Goal: Task Accomplishment & Management: Use online tool/utility

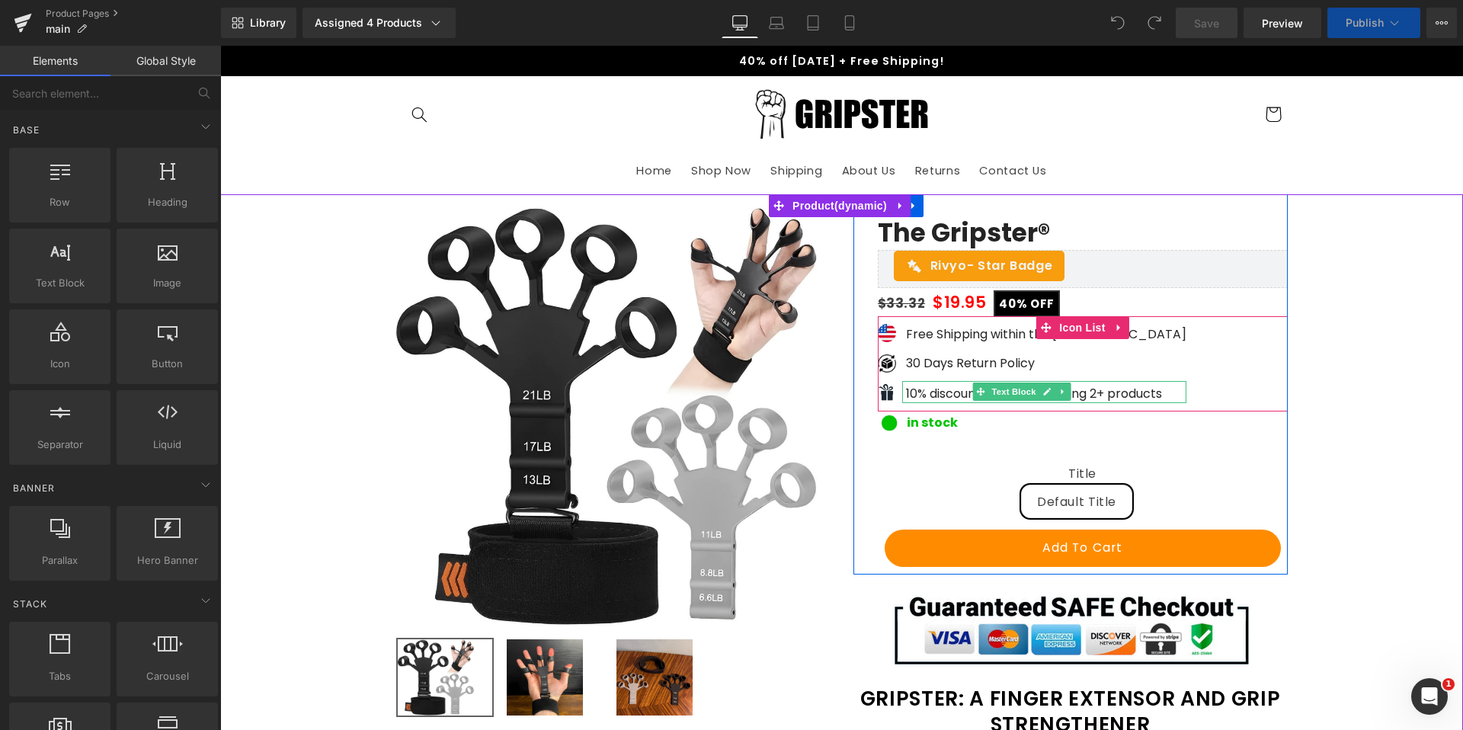
click at [965, 395] on p "10% discount when purchasing 2+ products" at bounding box center [1046, 394] width 280 height 18
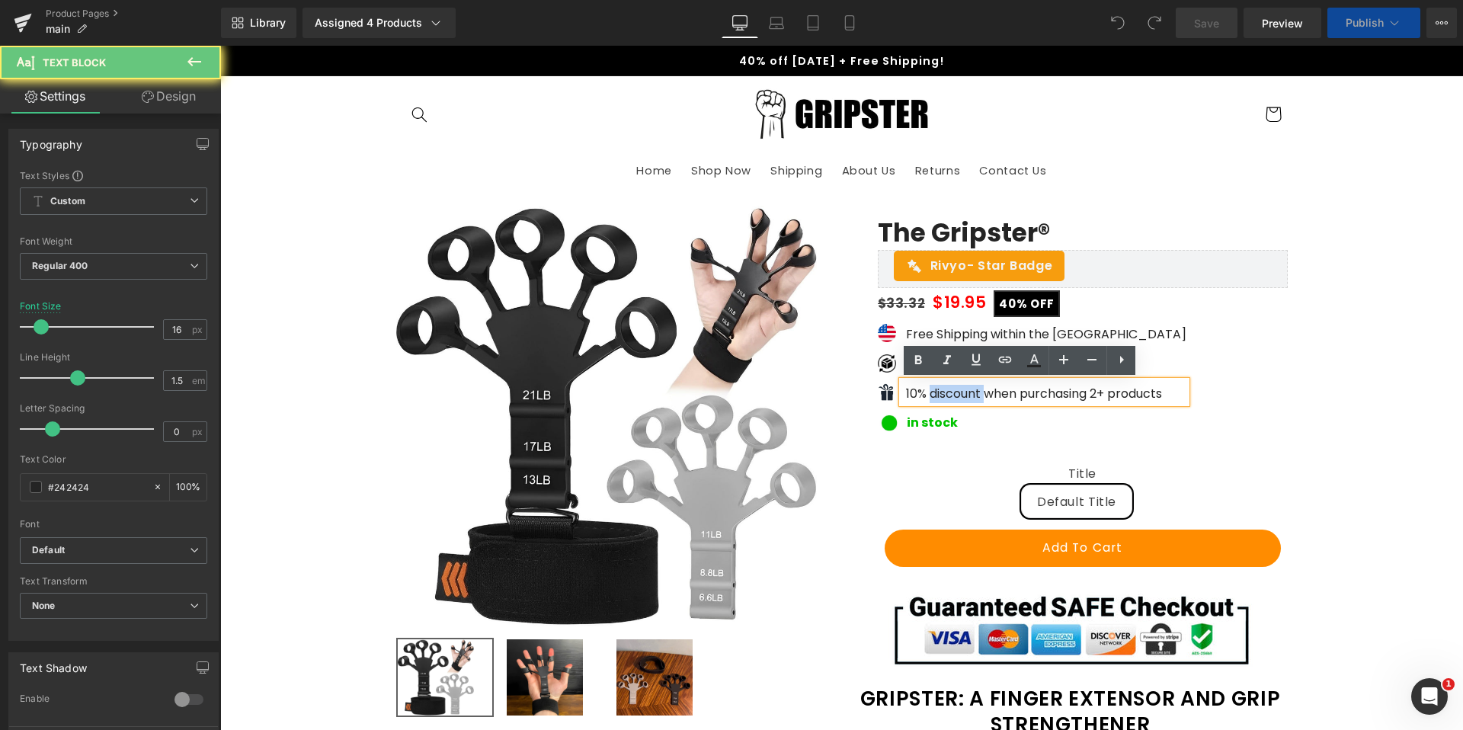
click at [965, 395] on p "10% discount when purchasing 2+ products" at bounding box center [1046, 394] width 280 height 18
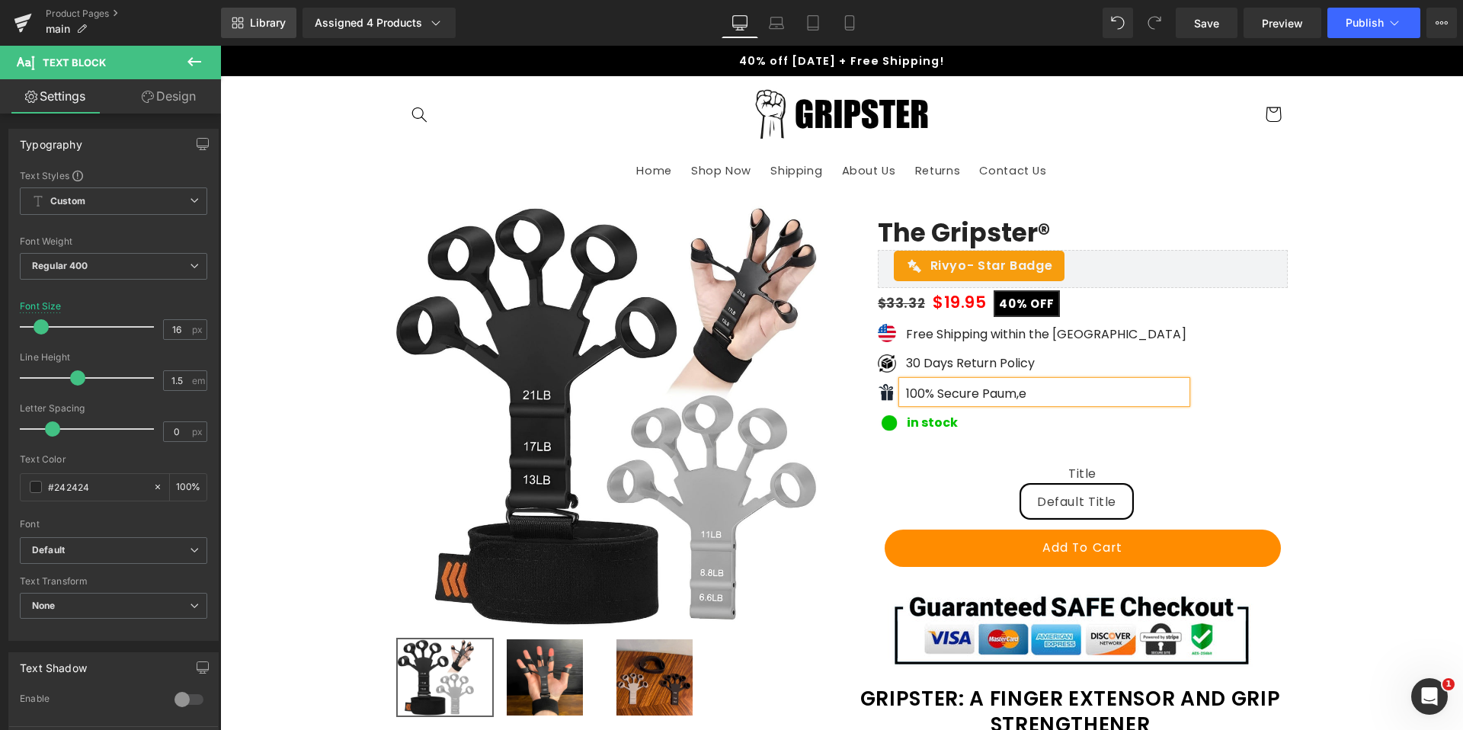
click at [280, 34] on link "Library" at bounding box center [258, 23] width 75 height 30
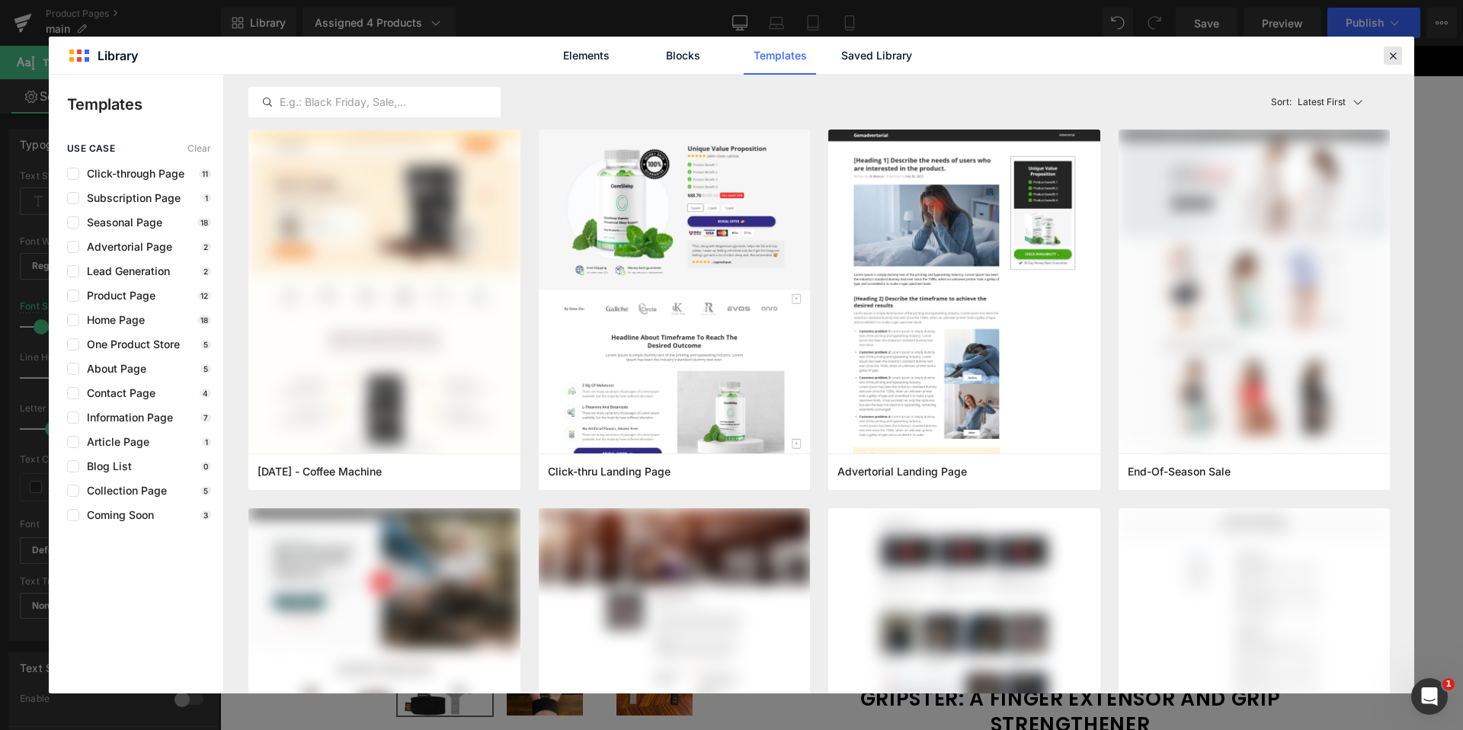
click at [1396, 58] on icon at bounding box center [1393, 56] width 14 height 14
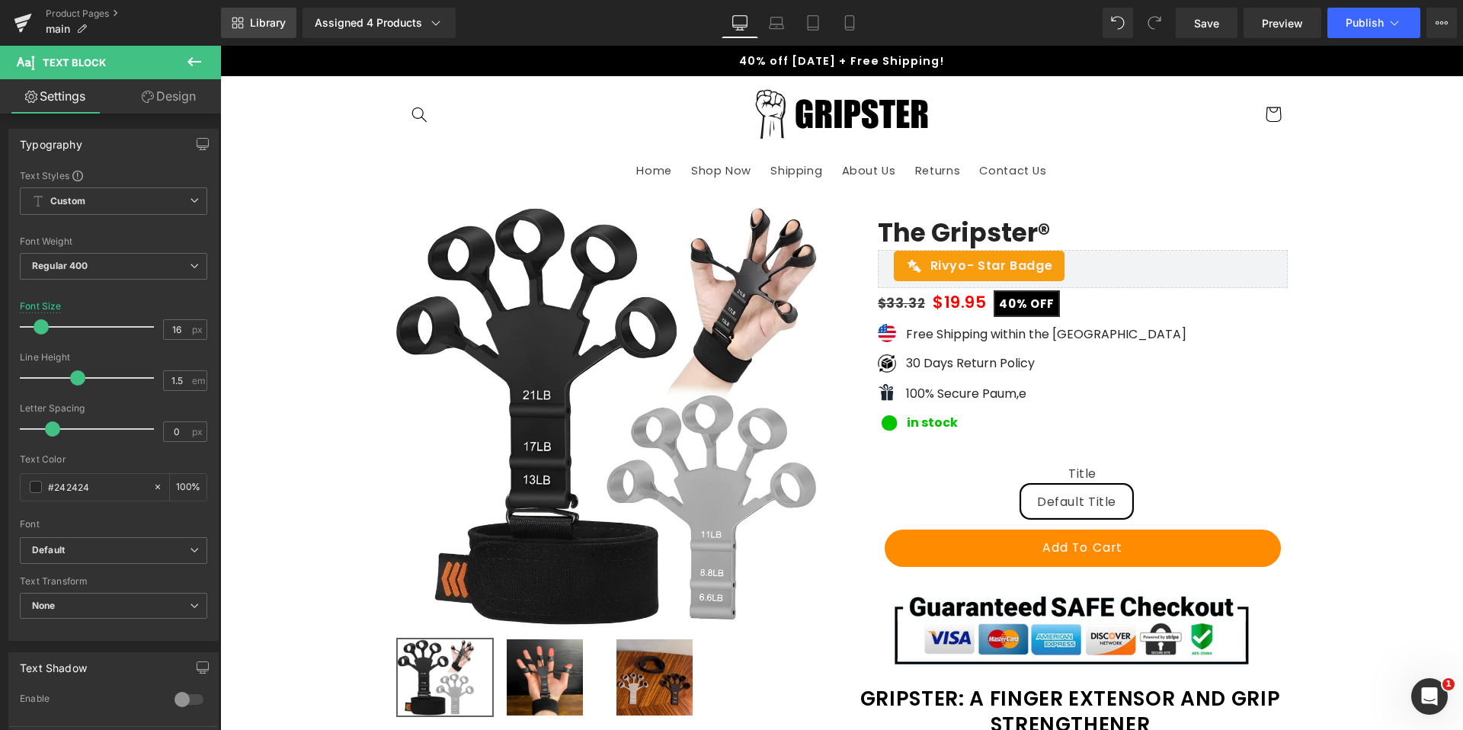
click at [287, 24] on link "Library" at bounding box center [258, 23] width 75 height 30
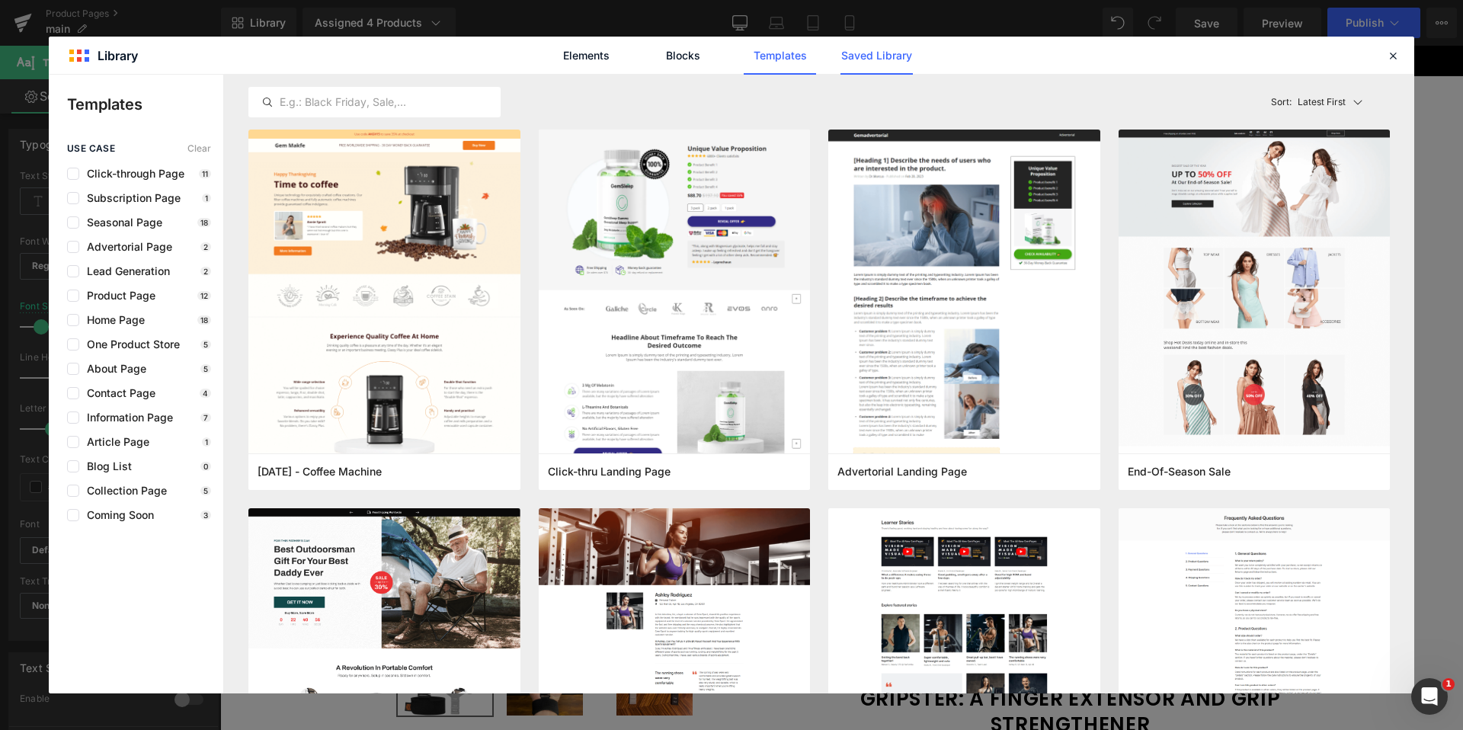
click at [872, 58] on link "Saved Library" at bounding box center [876, 56] width 72 height 38
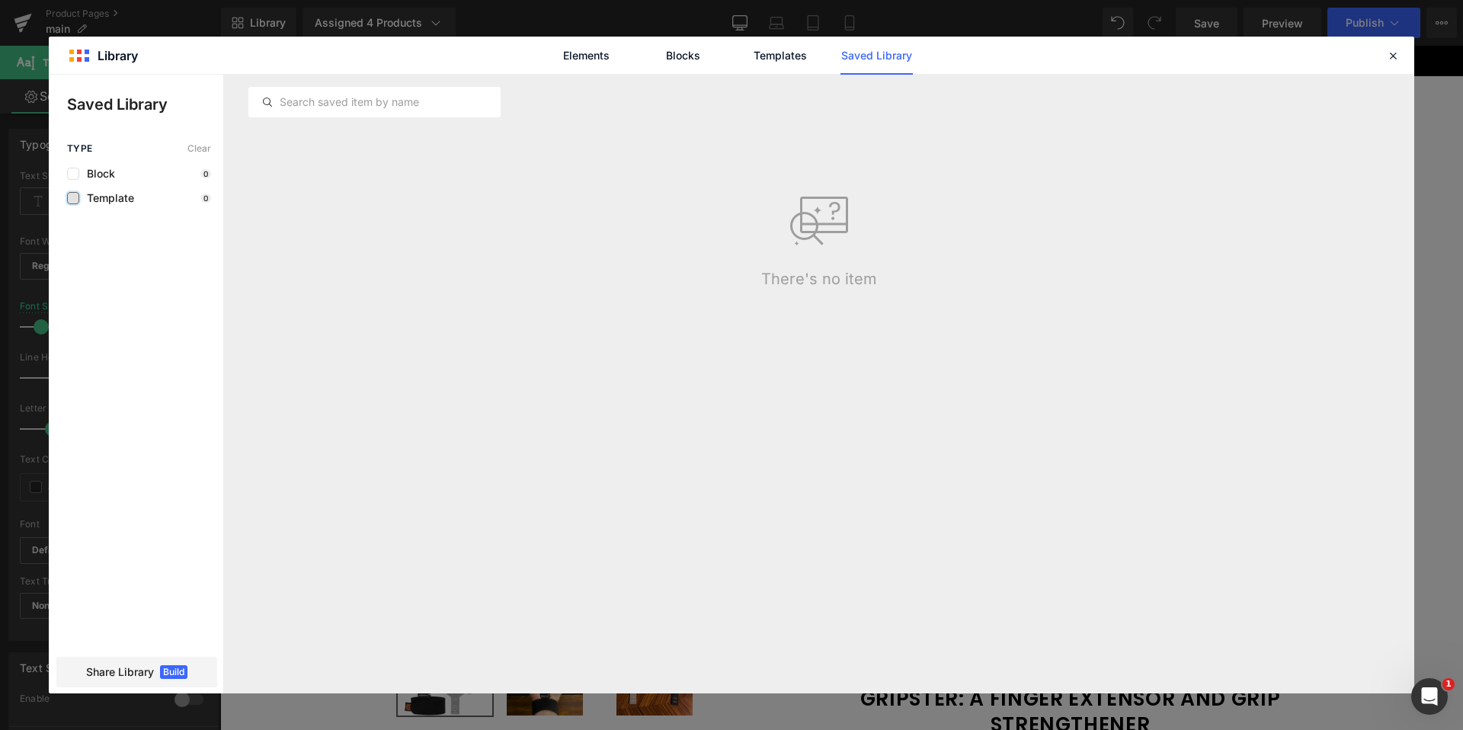
click at [69, 196] on label at bounding box center [73, 198] width 12 height 12
click at [73, 198] on input "checkbox" at bounding box center [73, 198] width 0 height 0
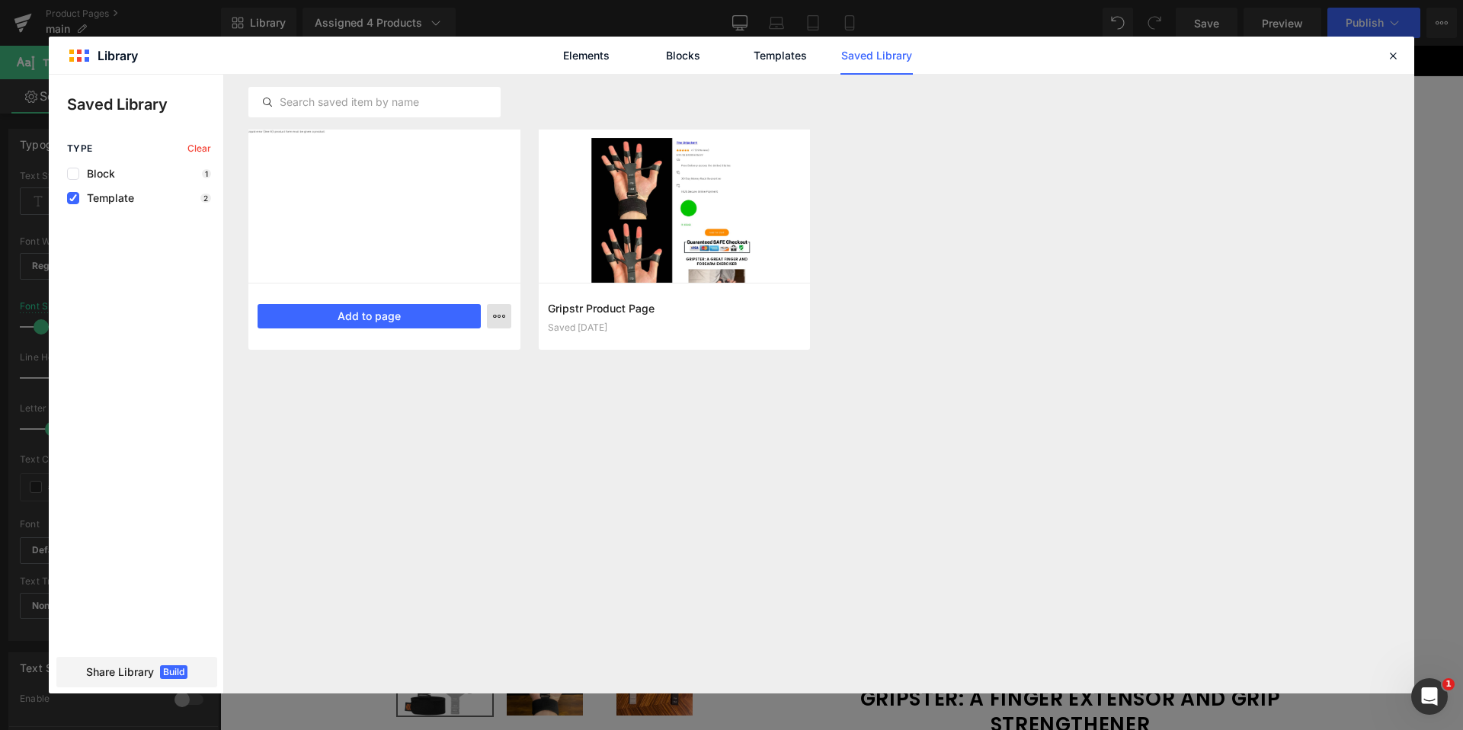
click at [505, 312] on button "button" at bounding box center [499, 316] width 24 height 24
click at [668, 443] on div at bounding box center [731, 384] width 1365 height 619
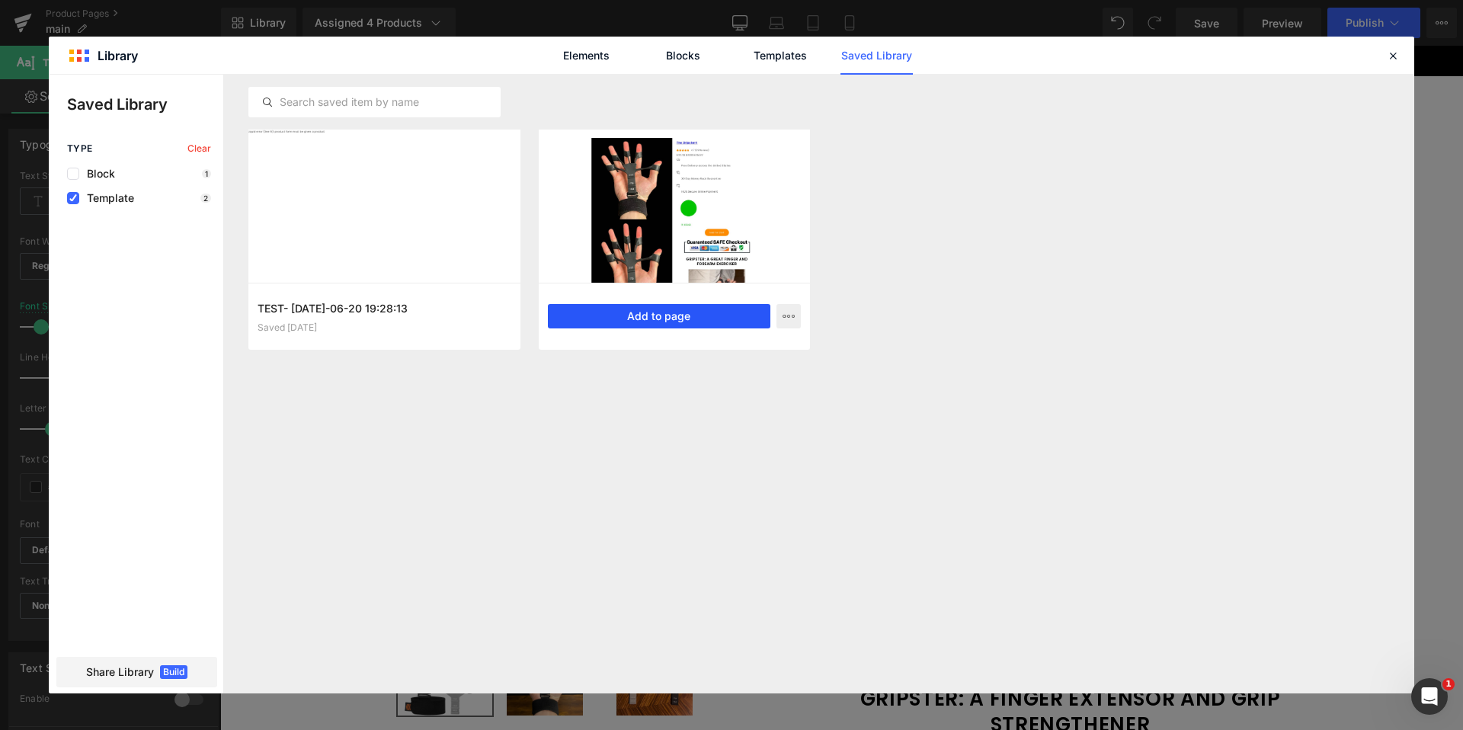
click at [718, 317] on button "Add to page" at bounding box center [659, 316] width 223 height 24
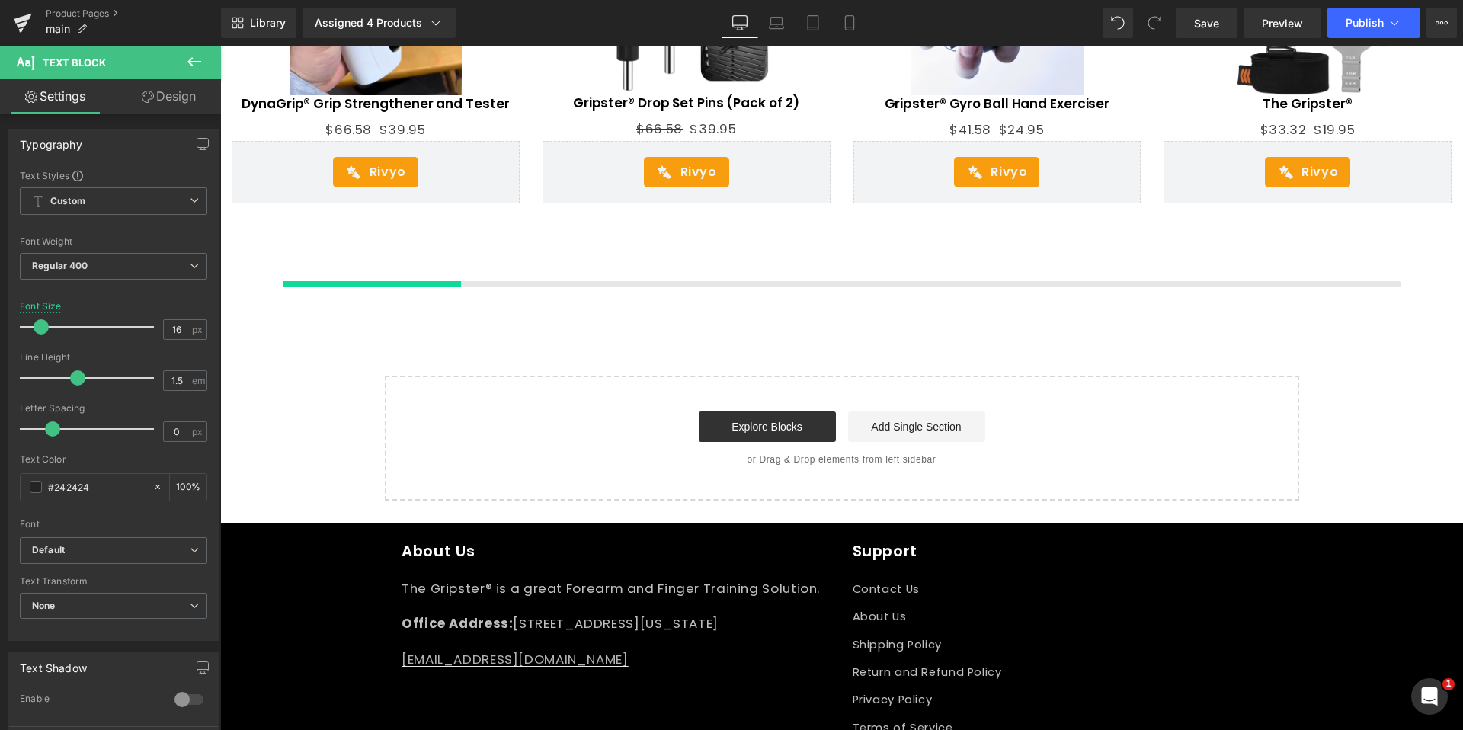
scroll to position [3017, 0]
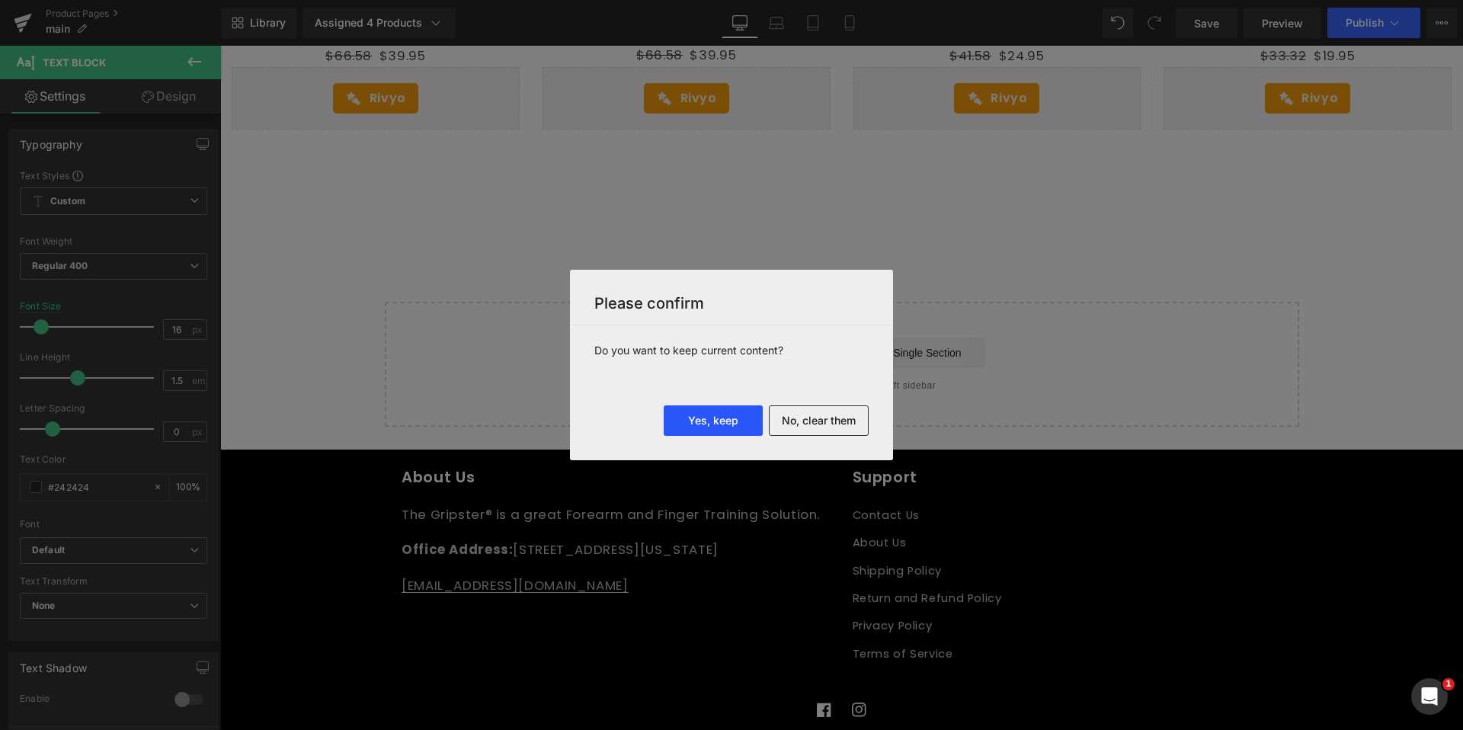
click at [691, 422] on button "Yes, keep" at bounding box center [713, 420] width 99 height 30
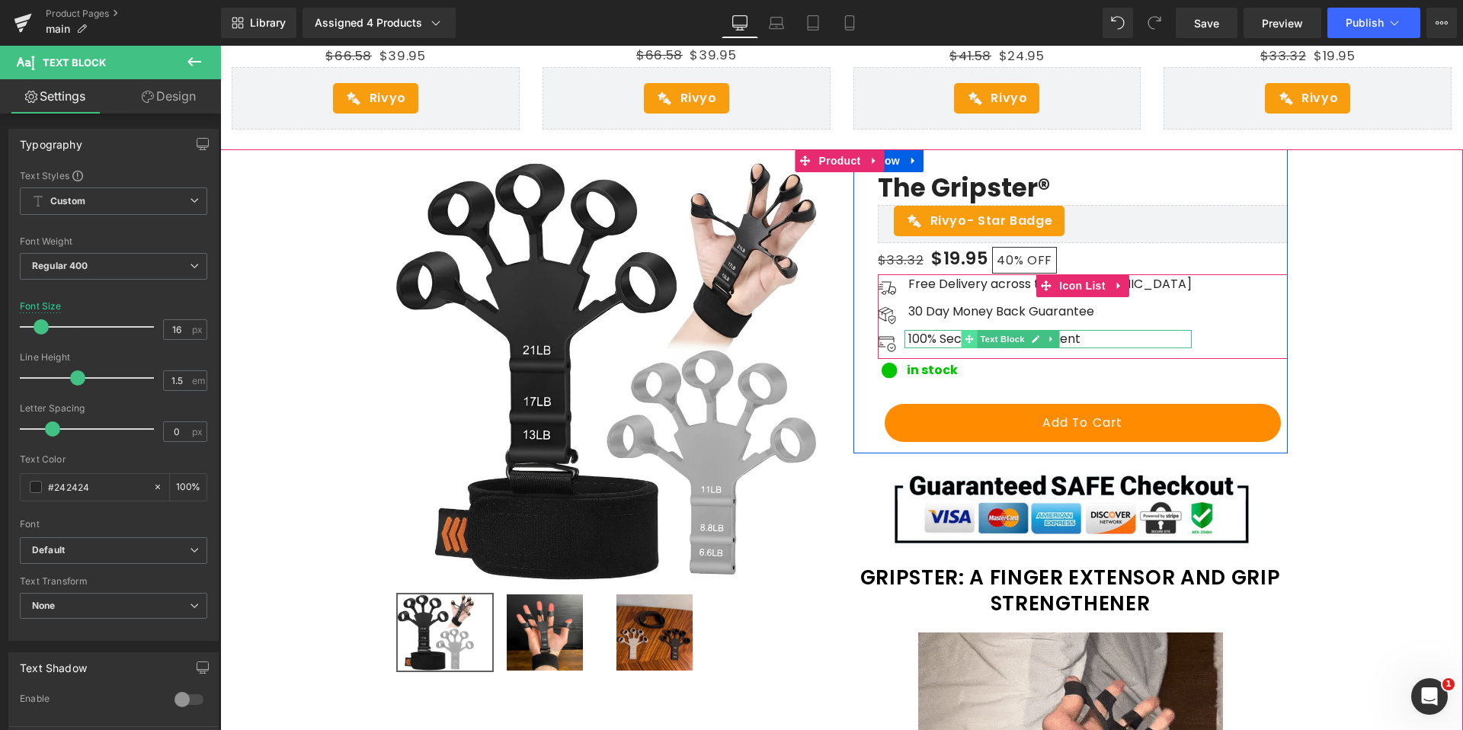
click at [975, 330] on span at bounding box center [970, 339] width 16 height 18
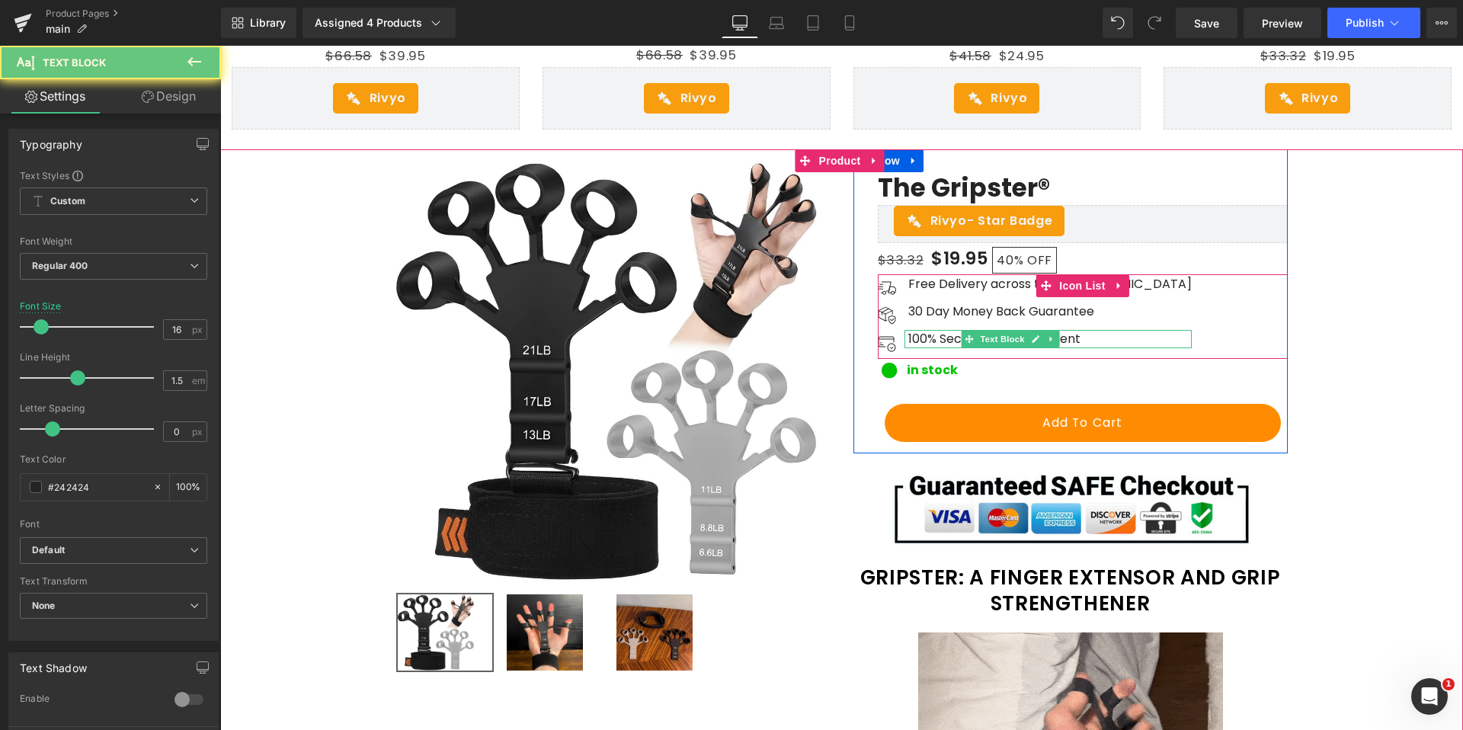
click at [919, 330] on p "100% Secure Online Payment" at bounding box center [1049, 339] width 283 height 18
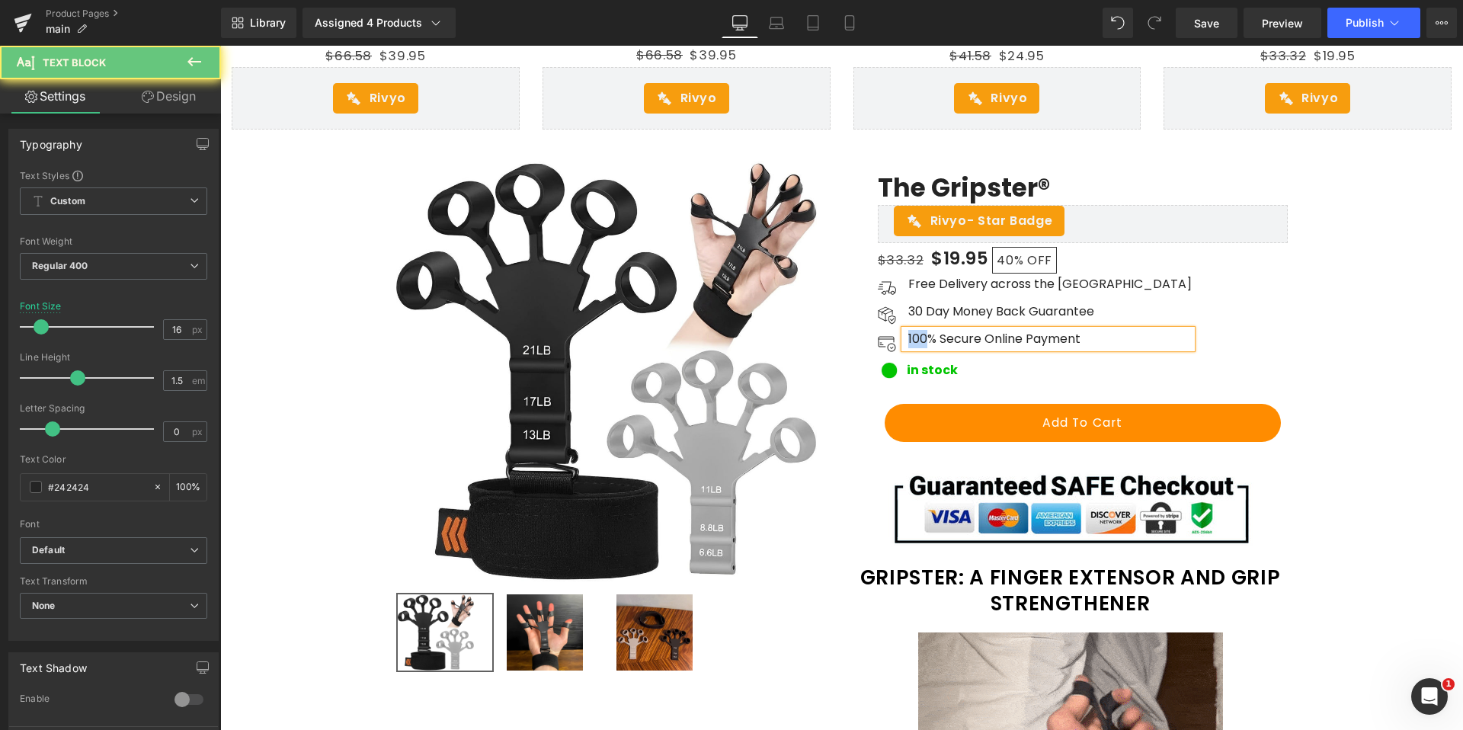
click at [919, 330] on p "100% Secure Online Payment" at bounding box center [1049, 339] width 283 height 18
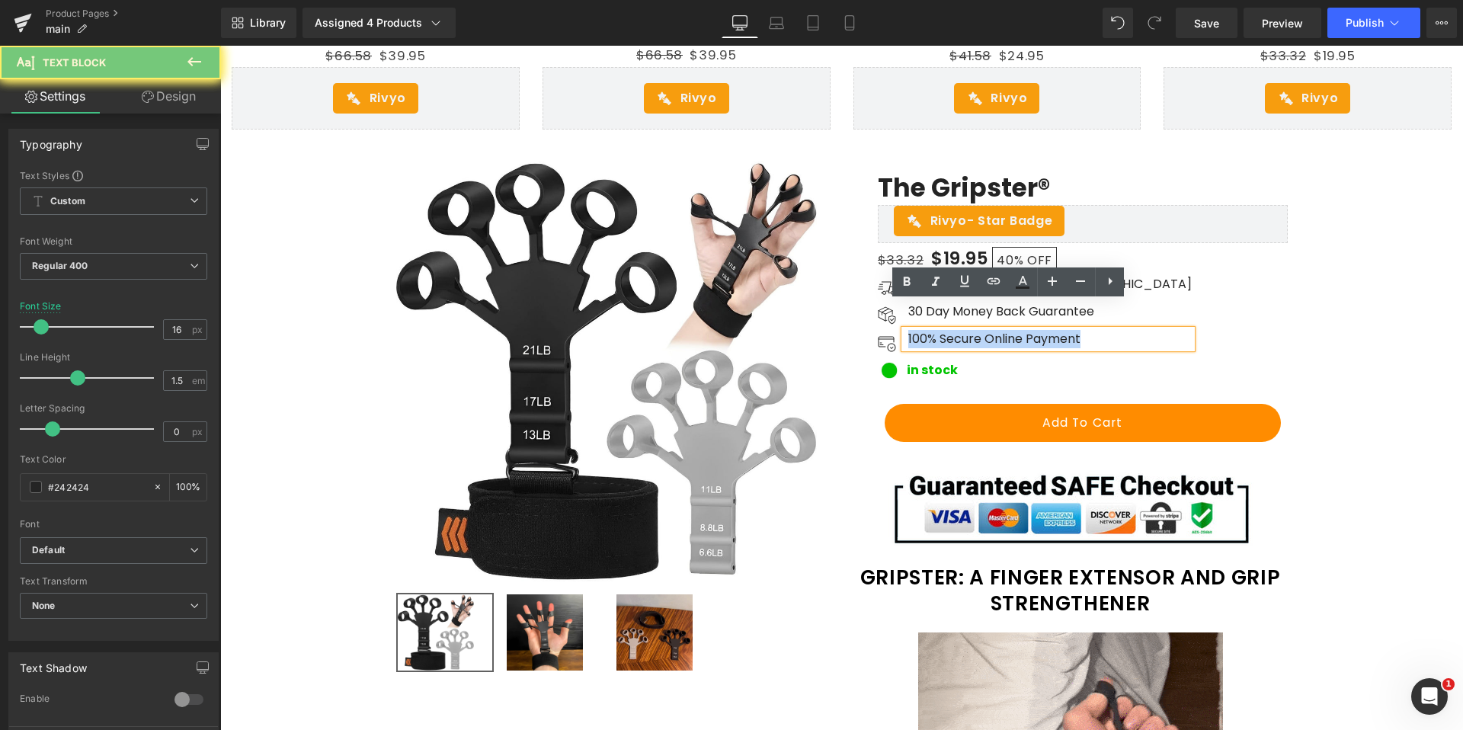
click at [919, 330] on p "100% Secure Online Payment" at bounding box center [1049, 339] width 283 height 18
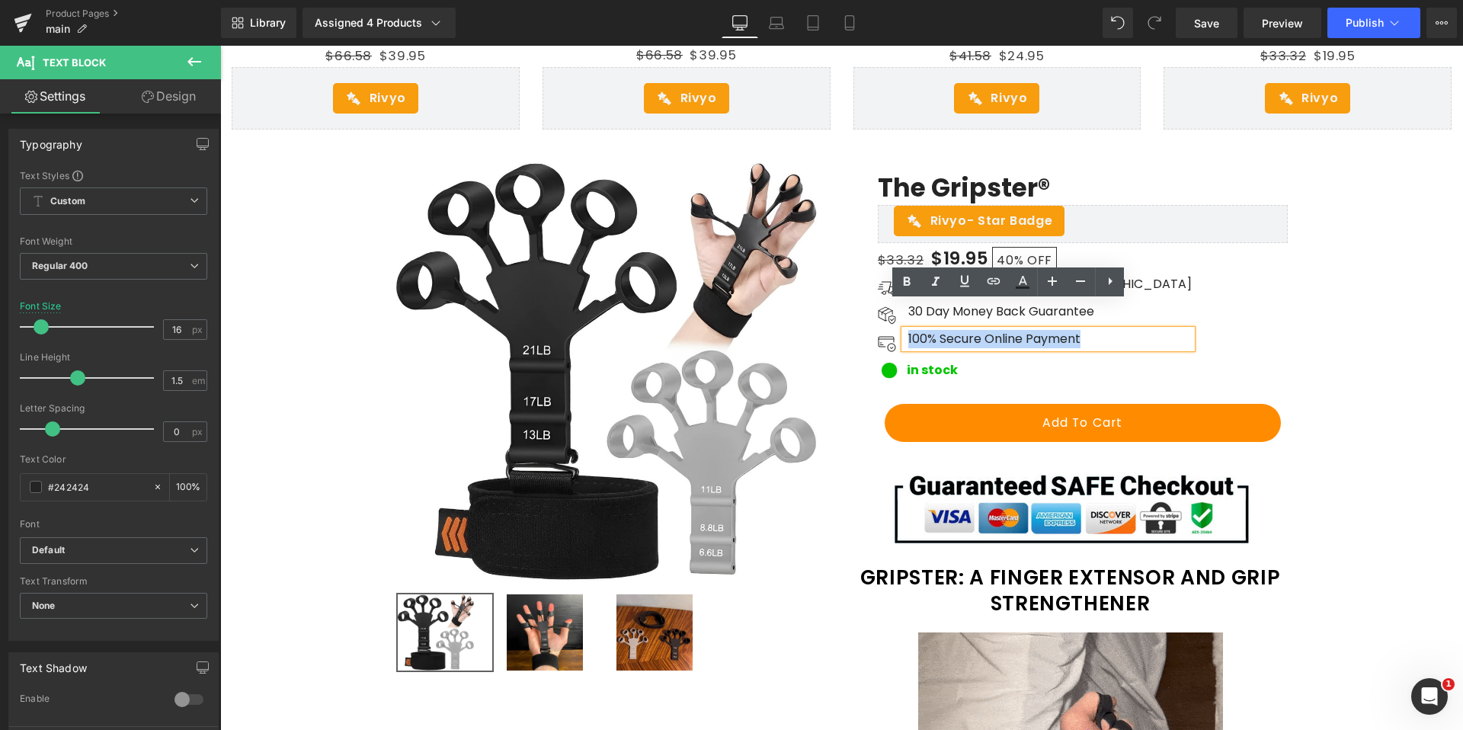
copy p "100% Secure Online Payment"
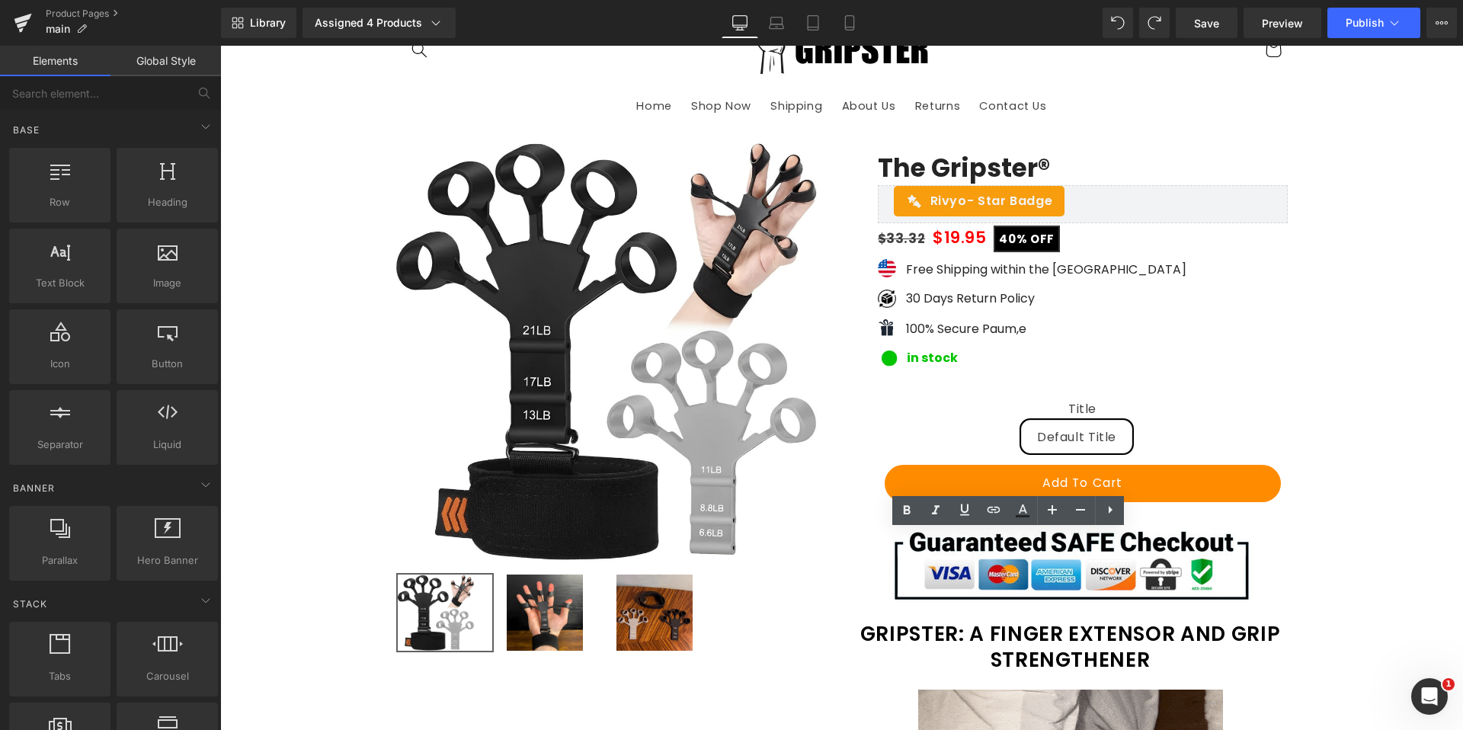
scroll to position [0, 0]
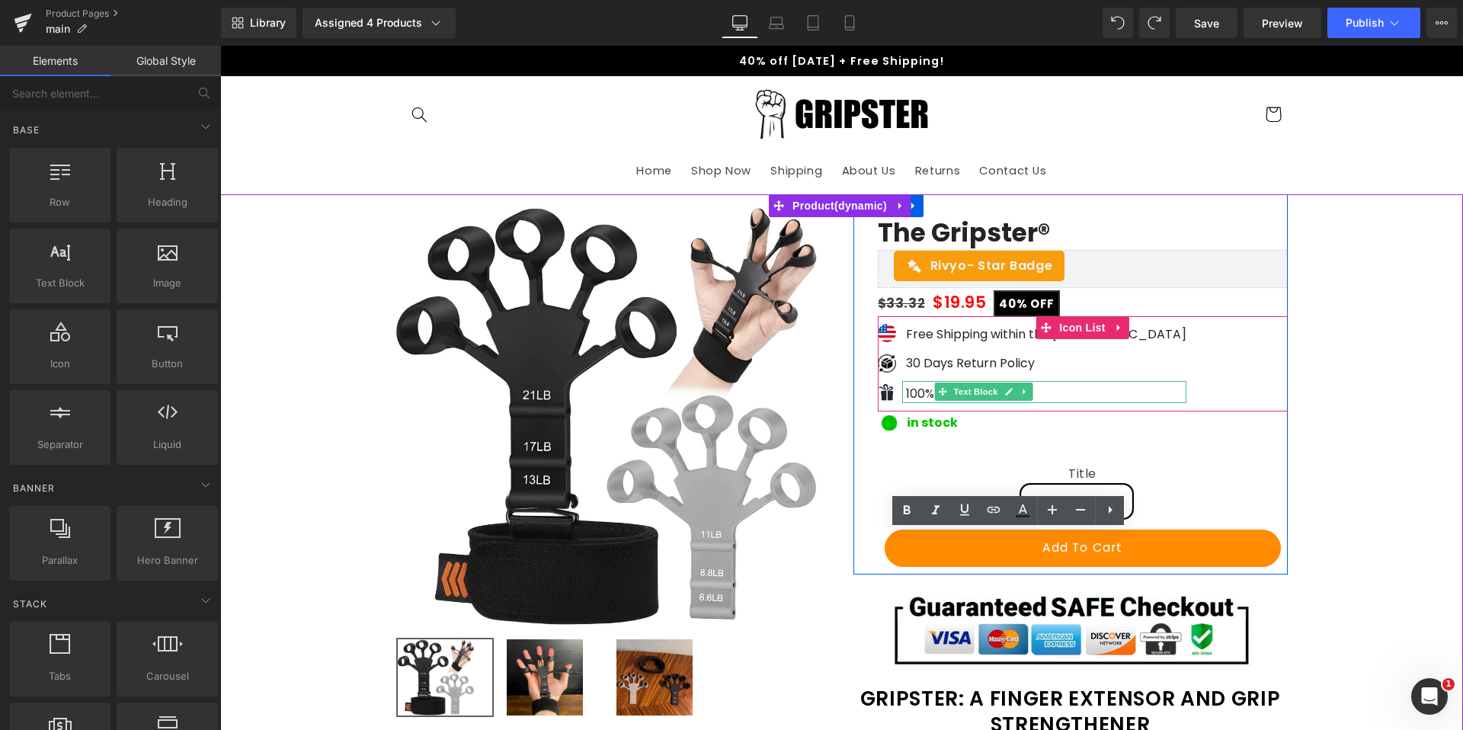
click at [911, 395] on p "100% Secure Paum,e" at bounding box center [1046, 394] width 280 height 18
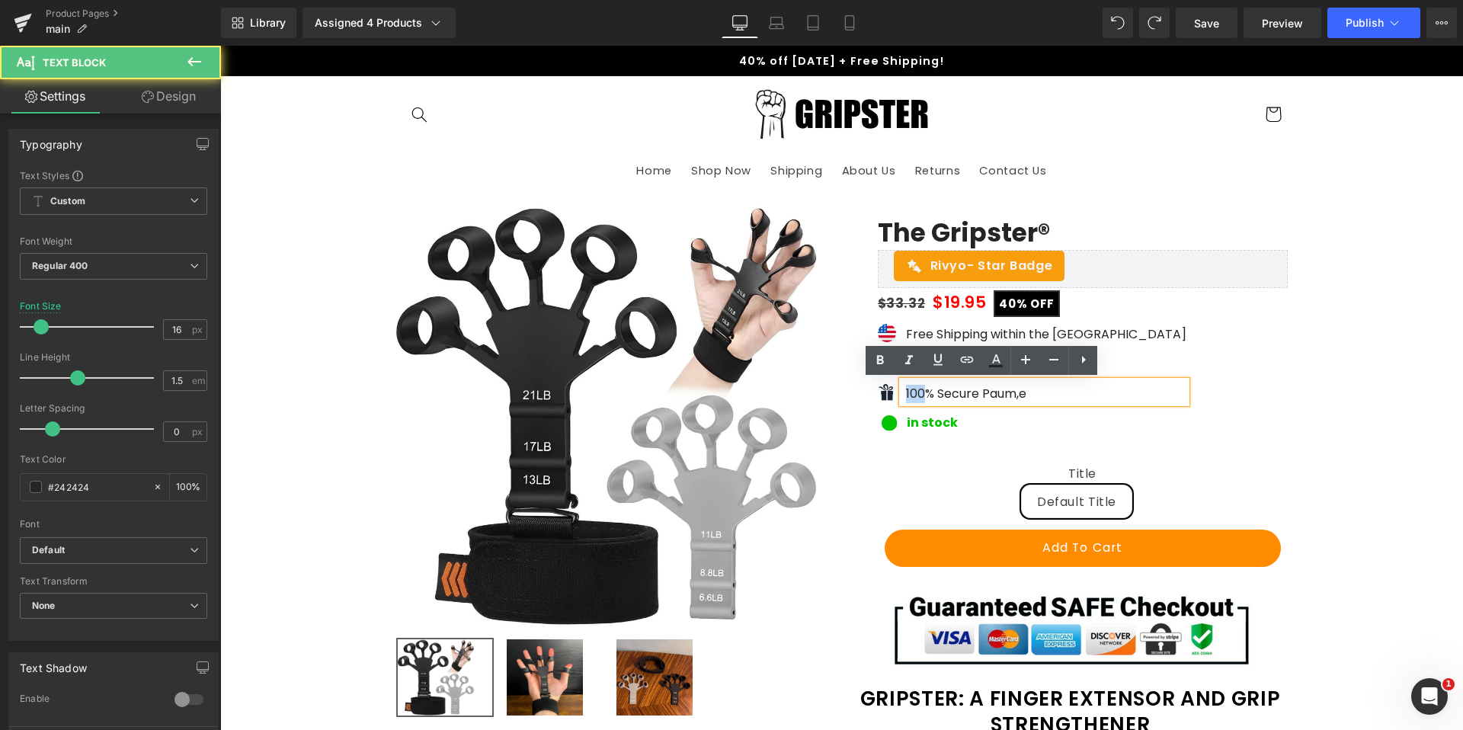
click at [911, 395] on p "100% Secure Paum,e" at bounding box center [1046, 394] width 280 height 18
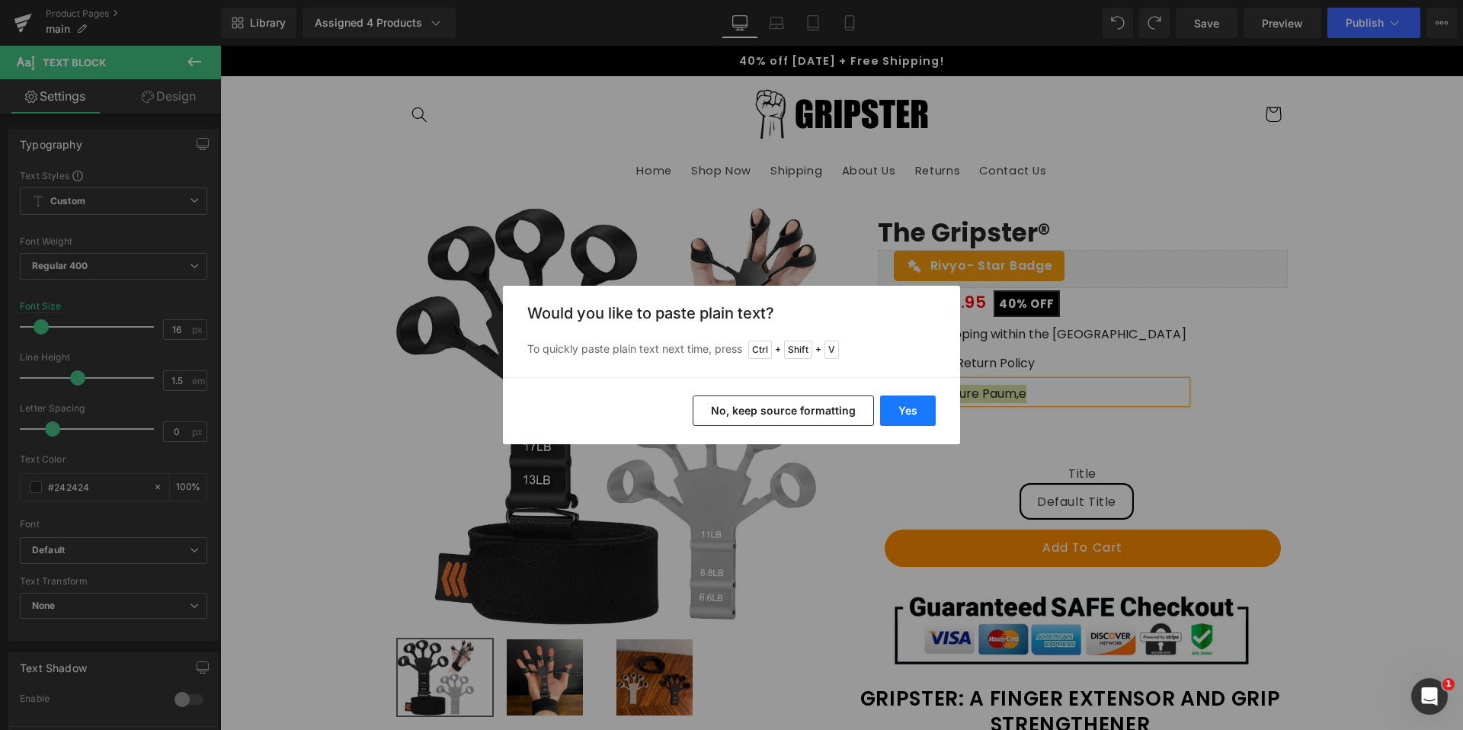
click at [908, 402] on button "Yes" at bounding box center [908, 410] width 56 height 30
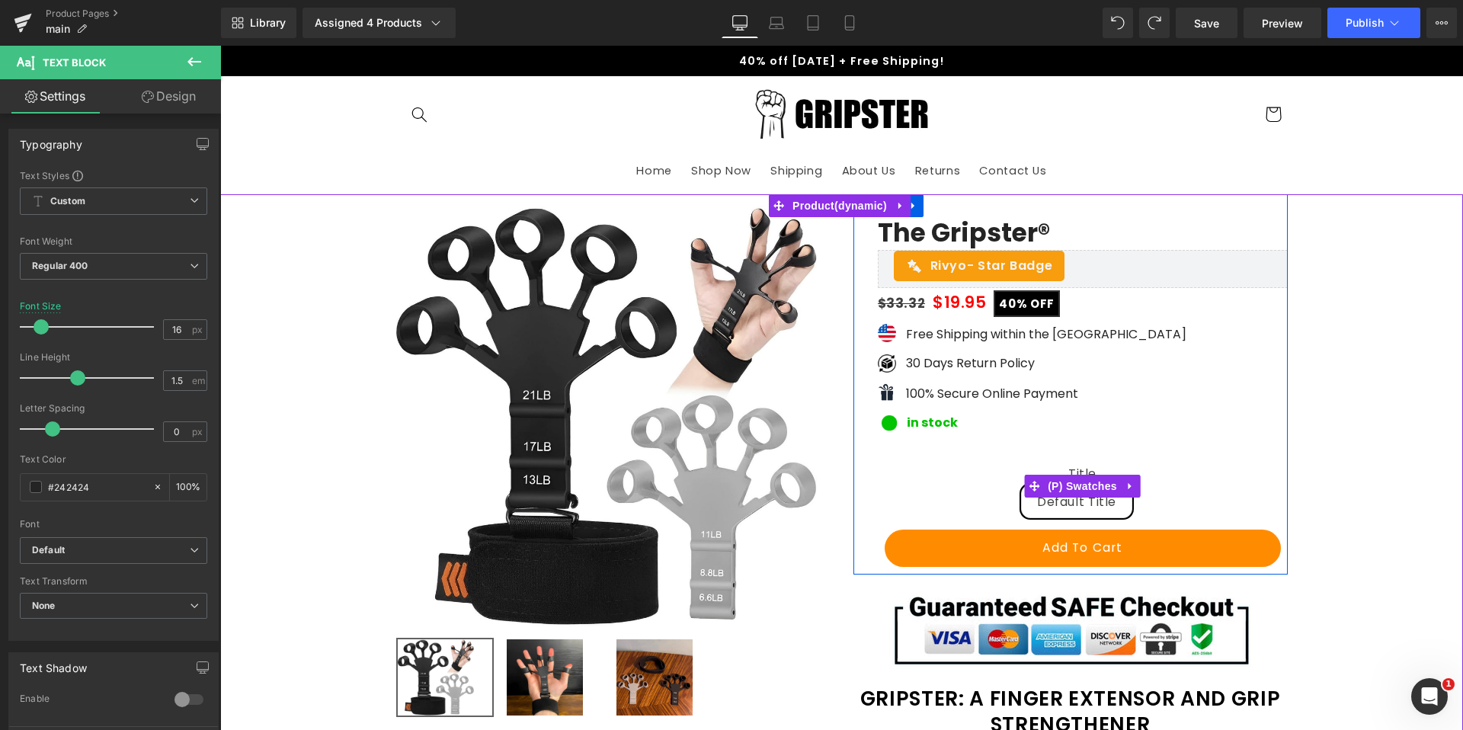
drag, startPoint x: 1077, startPoint y: 480, endPoint x: 889, endPoint y: 439, distance: 192.7
click at [1078, 480] on span "(P) Swatches" at bounding box center [1082, 486] width 77 height 23
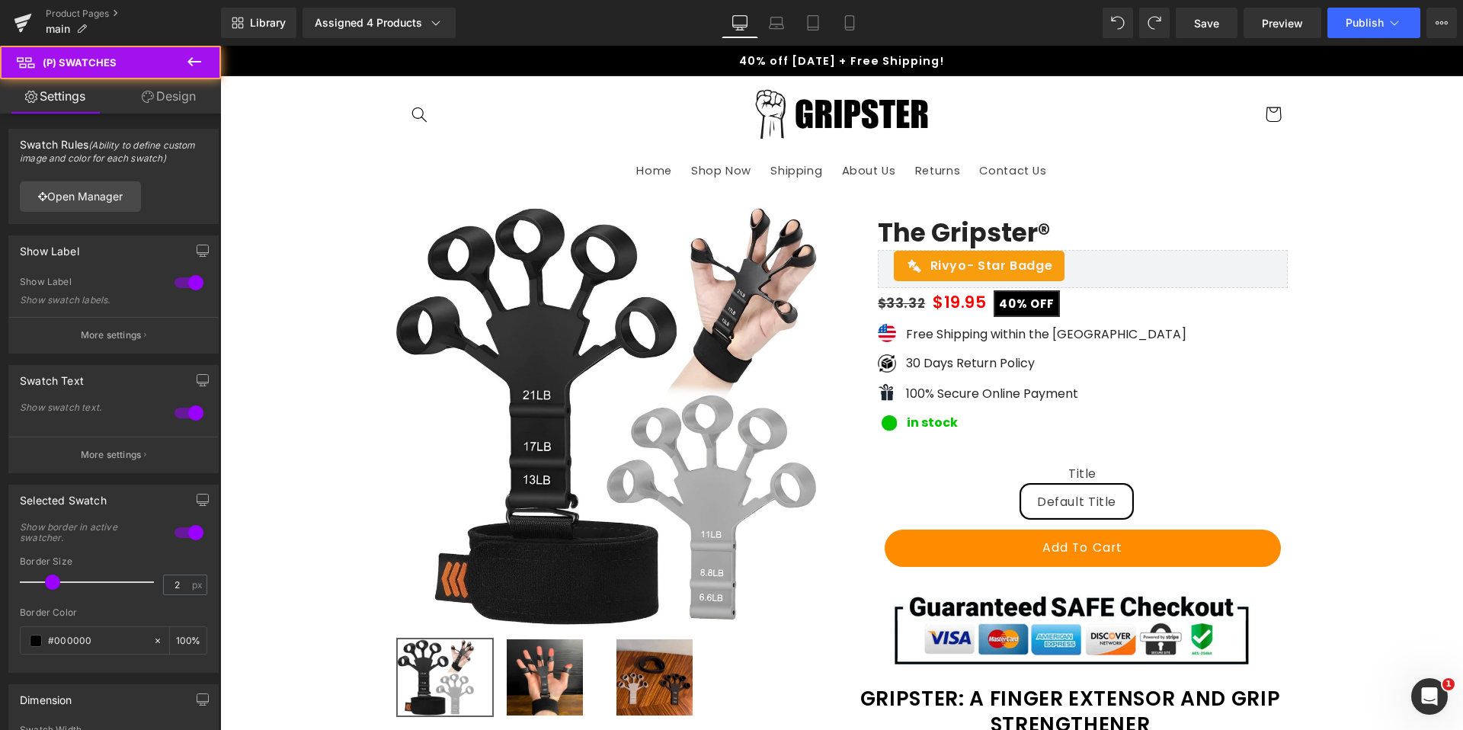
drag, startPoint x: 142, startPoint y: 104, endPoint x: 115, endPoint y: 164, distance: 65.1
click at [142, 104] on link "Design" at bounding box center [169, 96] width 110 height 34
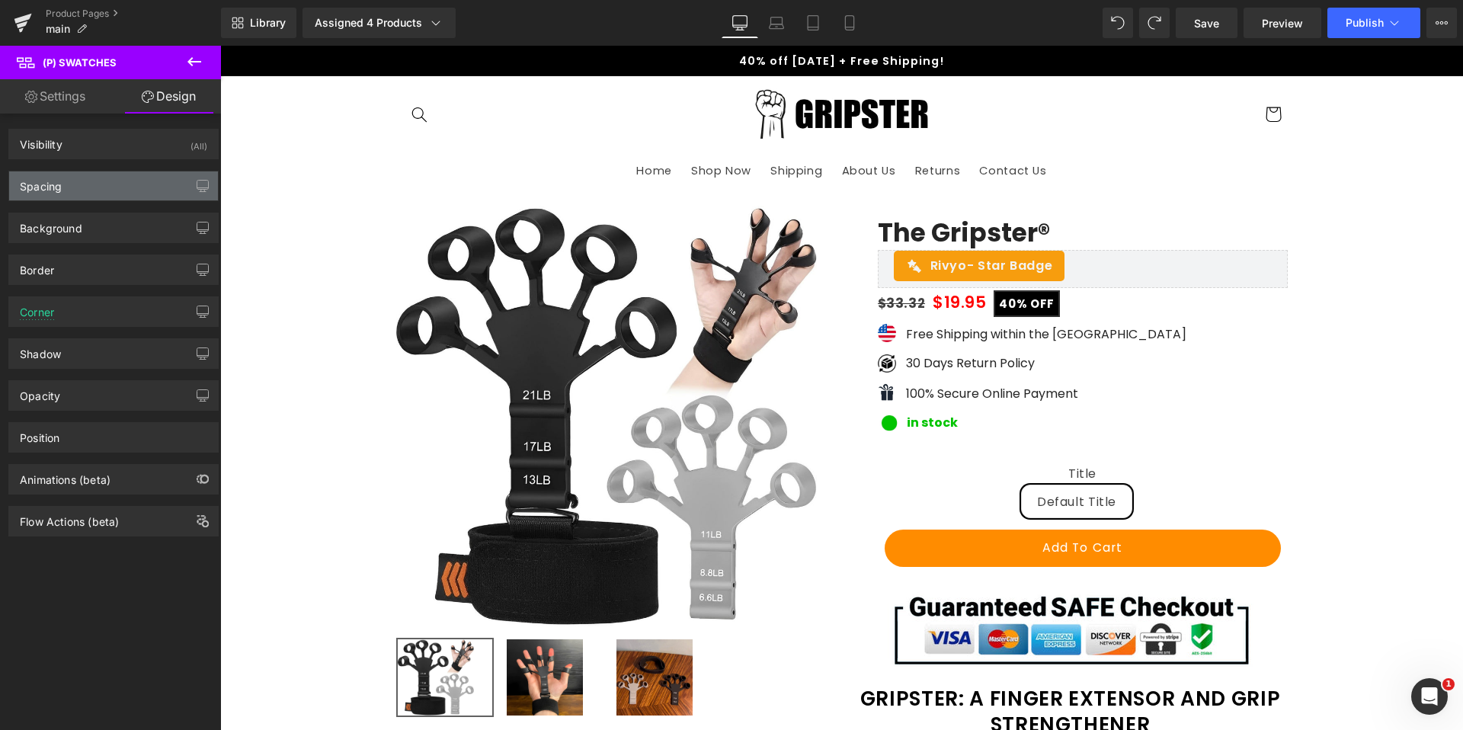
click at [77, 189] on div "Spacing" at bounding box center [113, 185] width 209 height 29
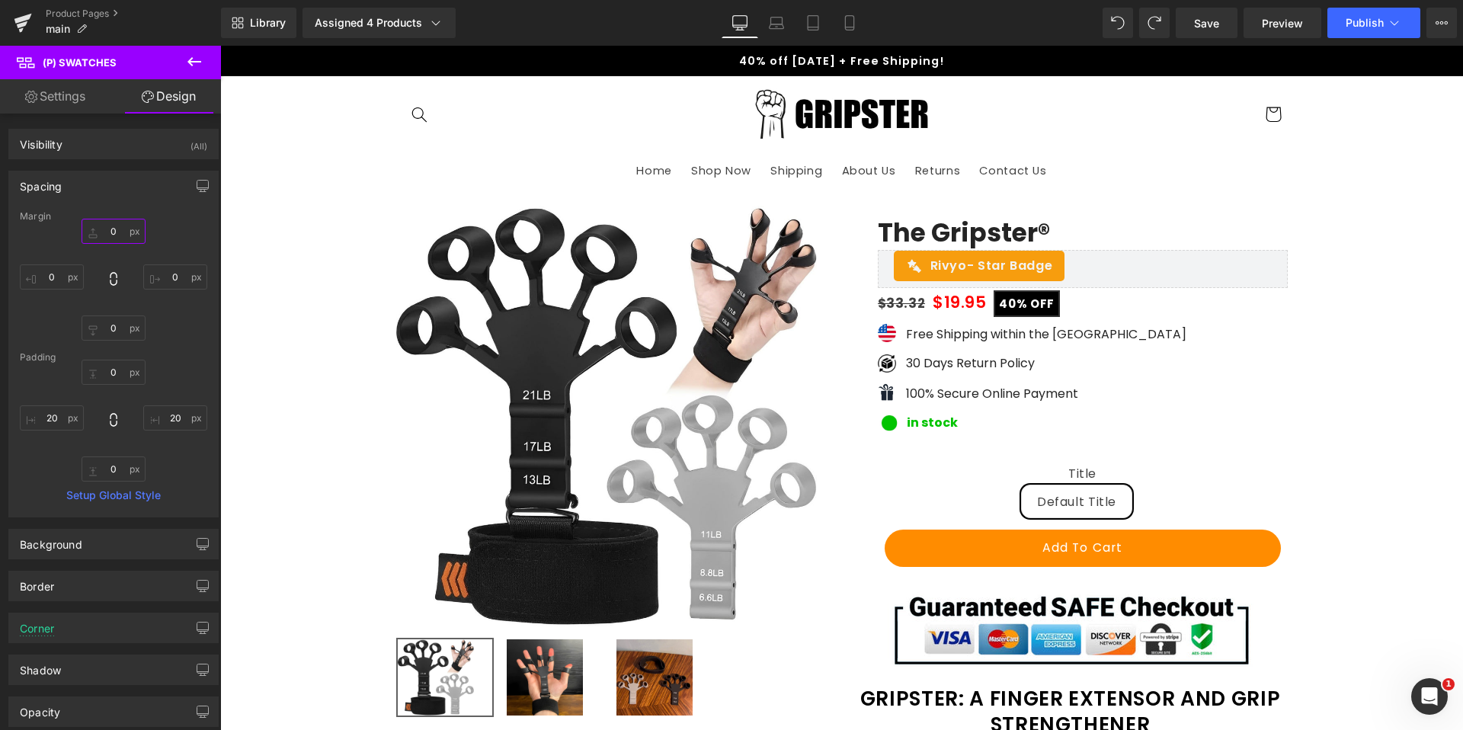
click at [106, 236] on input "0" at bounding box center [114, 231] width 64 height 25
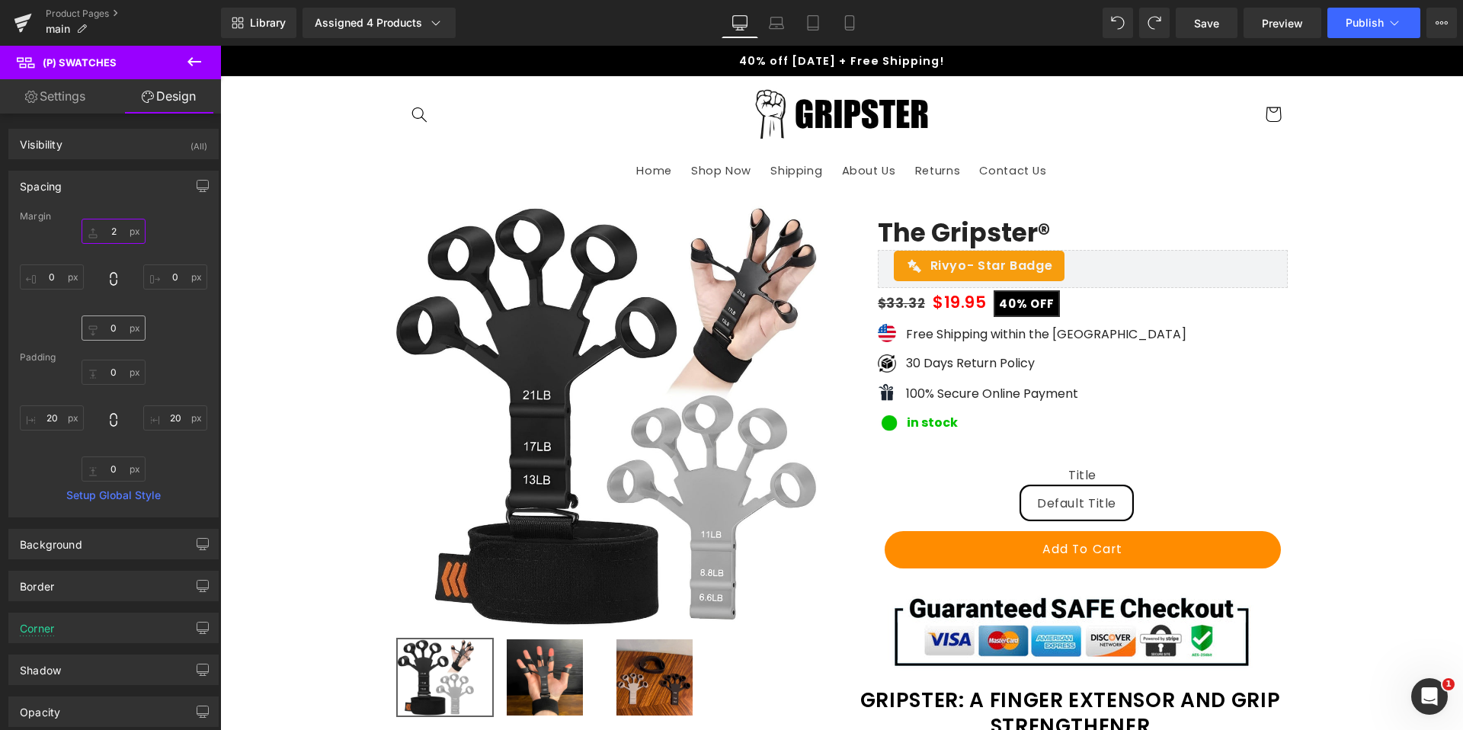
type input "2"
click at [112, 334] on input "0" at bounding box center [114, 327] width 64 height 25
type input "1"
click at [114, 237] on input "2" at bounding box center [114, 231] width 64 height 25
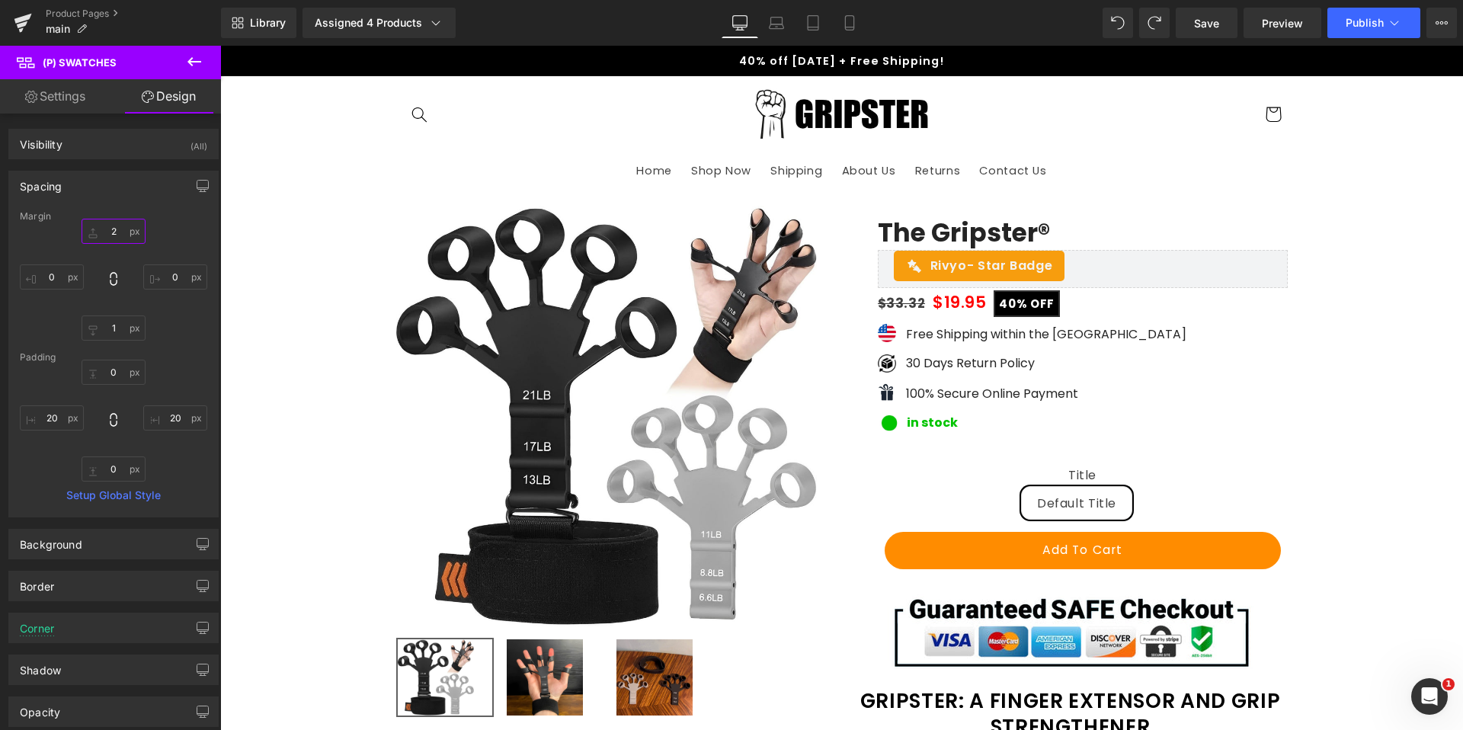
click at [114, 237] on input "2" at bounding box center [114, 231] width 64 height 25
type input "1"
click at [192, 323] on div "1 1 0px 0 1 1 0px 0" at bounding box center [113, 280] width 187 height 122
click at [1211, 32] on link "Save" at bounding box center [1207, 23] width 62 height 30
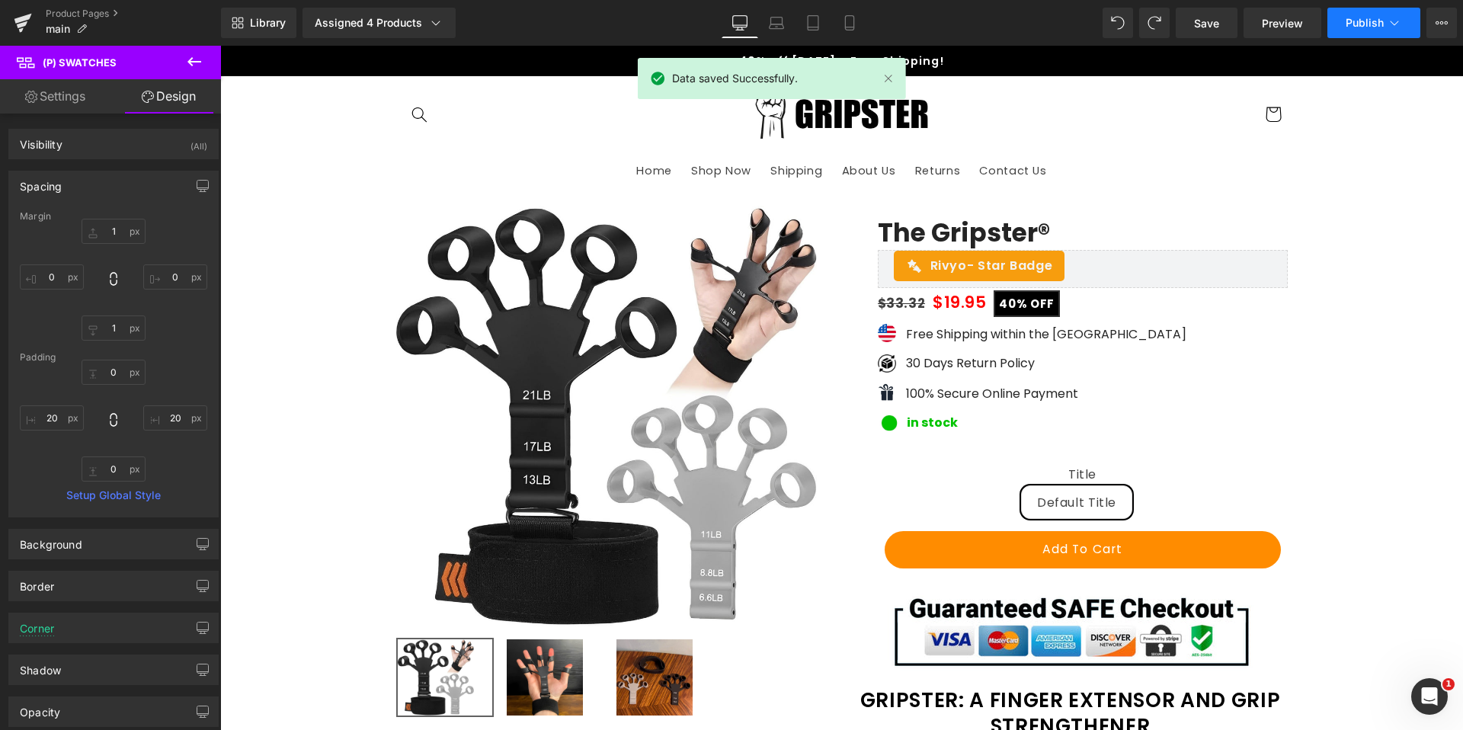
click at [1353, 27] on span "Publish" at bounding box center [1365, 23] width 38 height 12
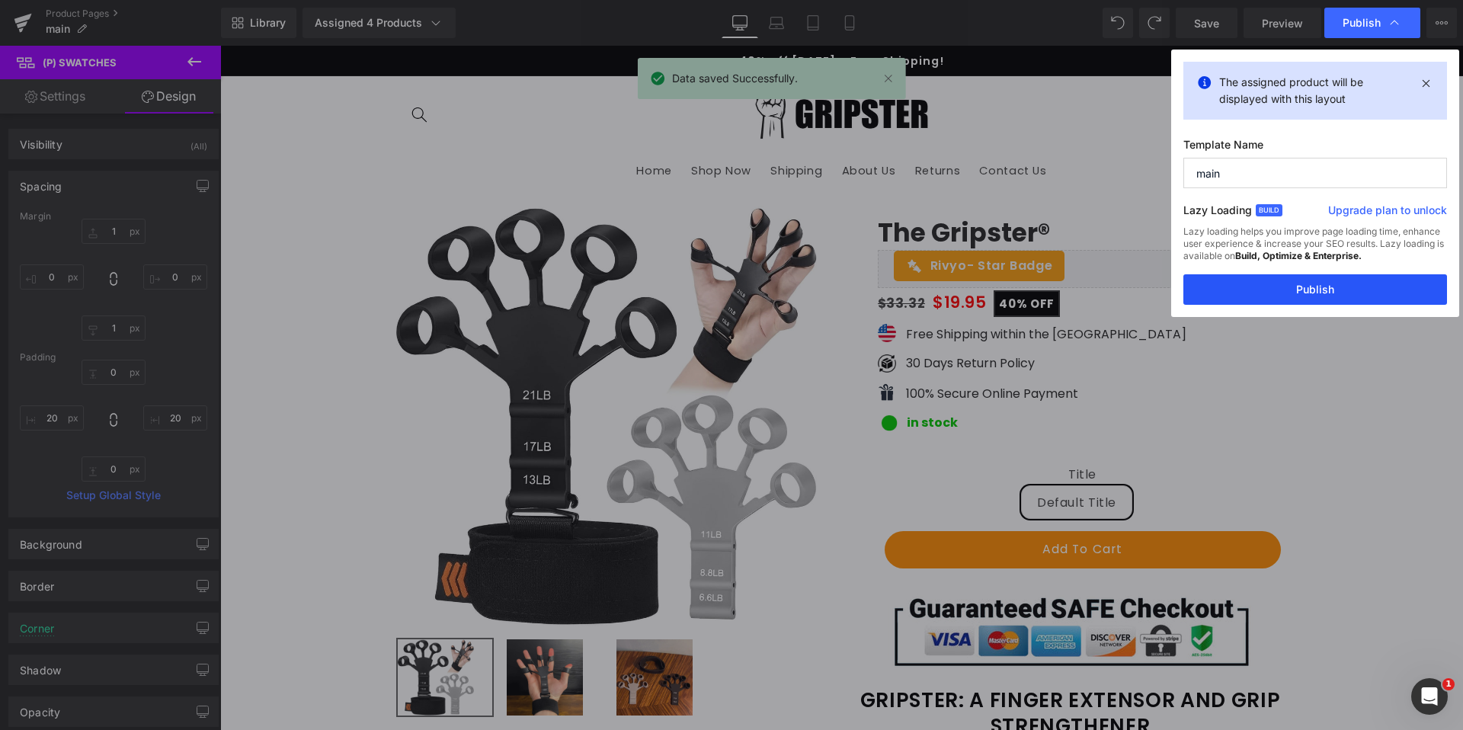
click at [1288, 287] on button "Publish" at bounding box center [1315, 289] width 264 height 30
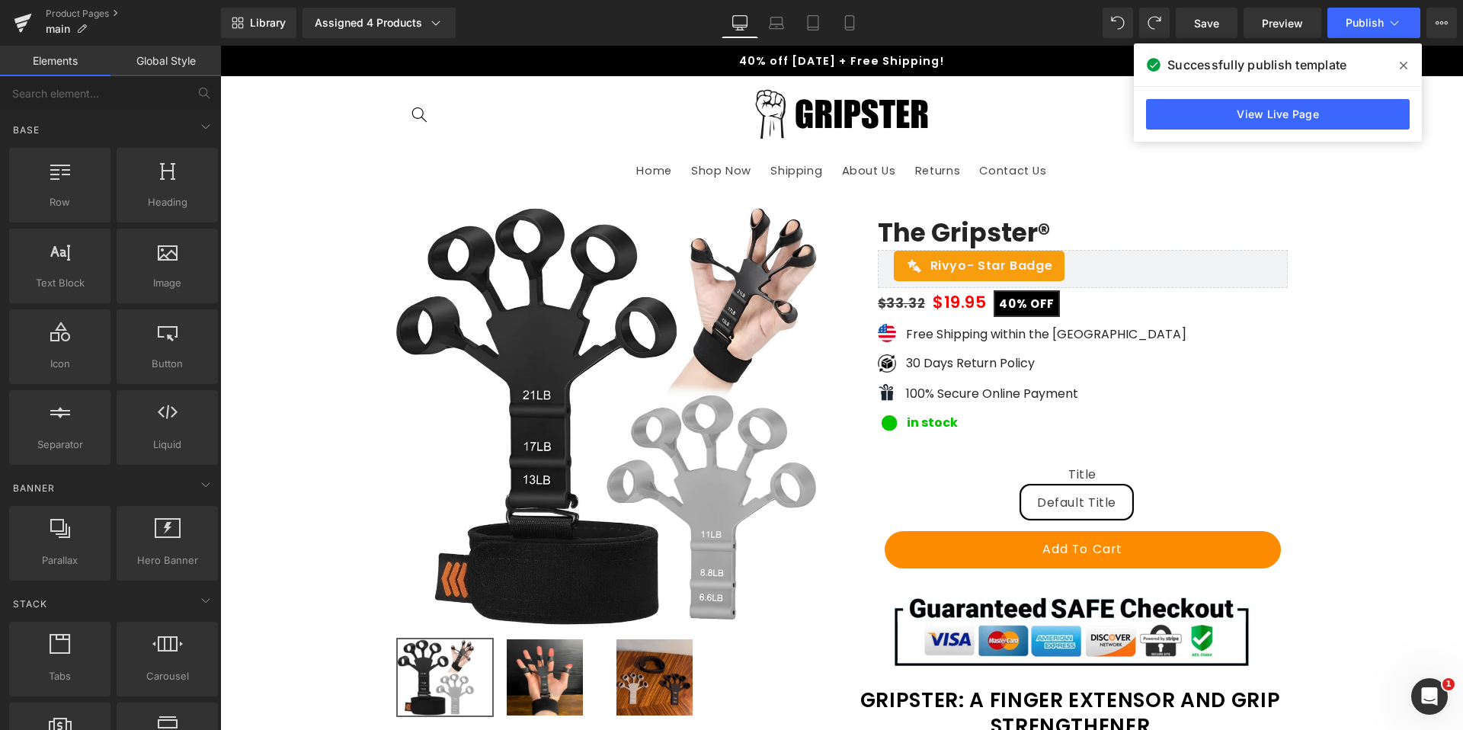
drag, startPoint x: 1383, startPoint y: 597, endPoint x: 1347, endPoint y: 85, distance: 512.5
